Goal: Find specific page/section: Find specific page/section

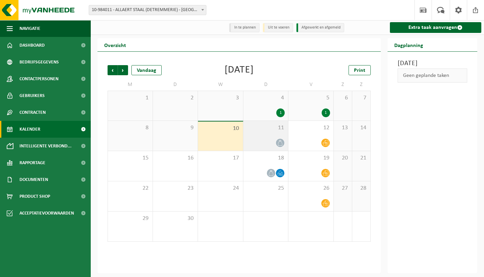
click at [278, 136] on div "11" at bounding box center [265, 136] width 45 height 30
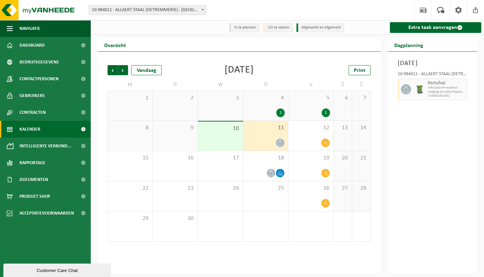
click at [253, 27] on li "In te plannen" at bounding box center [244, 27] width 30 height 9
click at [227, 142] on div "10" at bounding box center [220, 136] width 45 height 29
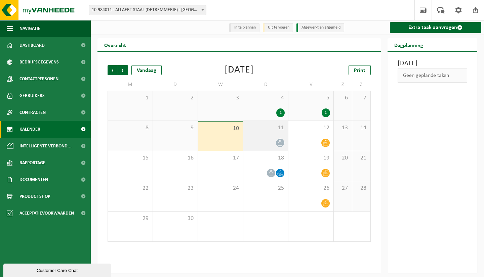
click at [262, 138] on div "11" at bounding box center [265, 136] width 45 height 30
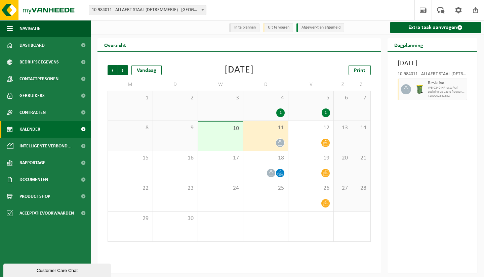
click at [320, 28] on li "Afgewerkt en afgemeld" at bounding box center [320, 27] width 48 height 9
click at [300, 29] on li "Afgewerkt en afgemeld" at bounding box center [320, 27] width 48 height 9
click at [279, 28] on li "Uit te voeren" at bounding box center [278, 27] width 30 height 9
click at [244, 27] on li "In te plannen" at bounding box center [244, 27] width 30 height 9
click at [77, 128] on span at bounding box center [83, 129] width 15 height 17
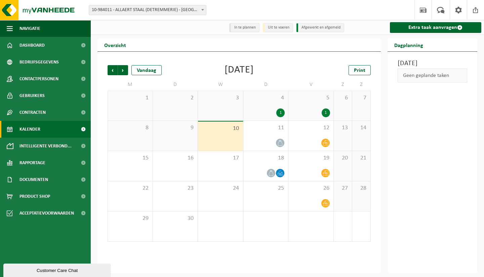
click at [81, 129] on span at bounding box center [83, 129] width 15 height 17
click at [84, 130] on span at bounding box center [83, 129] width 15 height 17
click at [60, 129] on link "Kalender" at bounding box center [45, 129] width 91 height 17
click at [83, 113] on span at bounding box center [83, 112] width 15 height 17
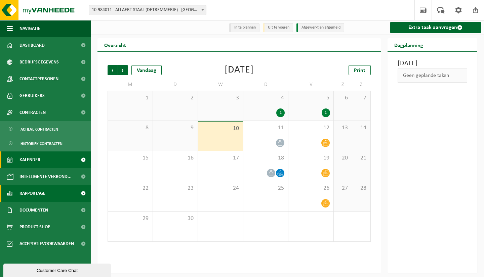
click at [44, 193] on span "Rapportage" at bounding box center [32, 193] width 26 height 17
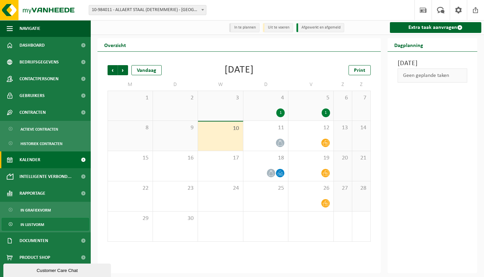
click at [38, 224] on span "In lijstvorm" at bounding box center [32, 224] width 24 height 13
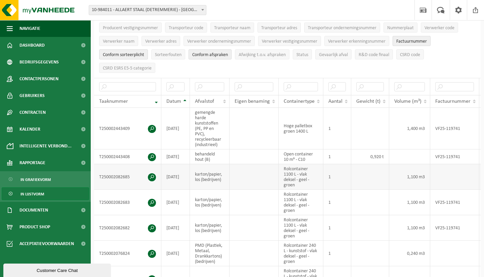
scroll to position [96, 0]
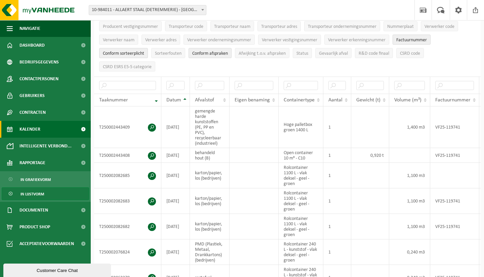
click at [83, 130] on span at bounding box center [83, 129] width 15 height 17
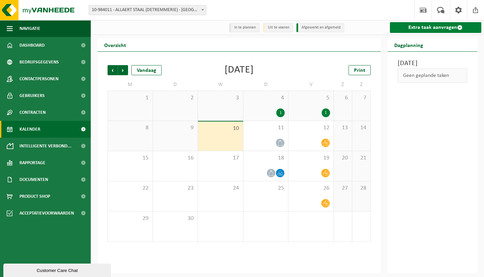
click at [424, 29] on link "Extra taak aanvragen" at bounding box center [436, 27] width 92 height 11
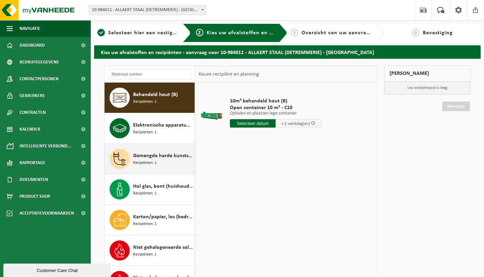
click at [170, 154] on span "Gemengde harde kunststoffen (PE, PP en PVC), recycleerbaar (industrieel)" at bounding box center [163, 156] width 60 height 8
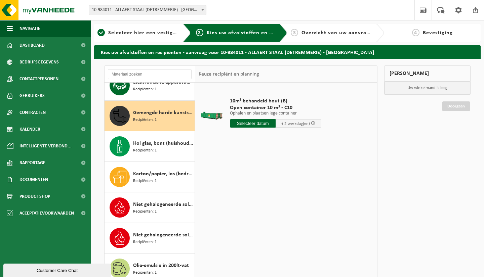
scroll to position [61, 0]
